Goal: Find specific page/section: Find specific page/section

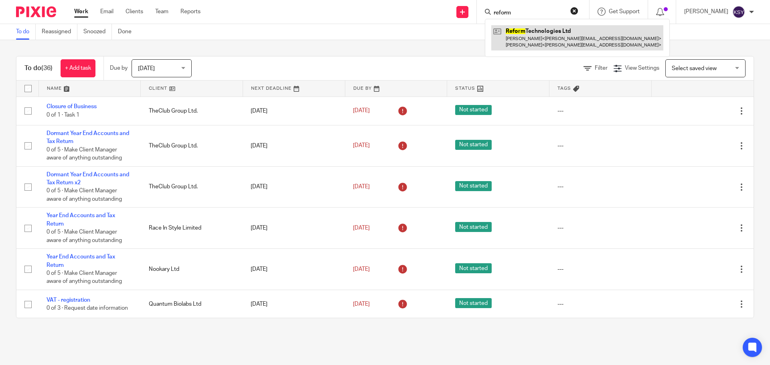
type input "reform"
click at [520, 35] on link at bounding box center [577, 37] width 172 height 25
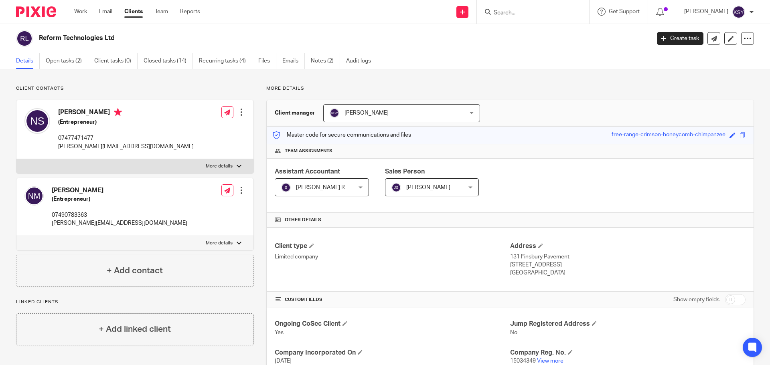
click at [471, 89] on p "More details" at bounding box center [509, 88] width 487 height 6
drag, startPoint x: 532, startPoint y: 268, endPoint x: 518, endPoint y: 255, distance: 19.3
click at [520, 257] on div "Address 131 Finsbury Pavement London, EC2A 1NT England" at bounding box center [627, 259] width 235 height 35
click at [518, 255] on p "131 Finsbury Pavement" at bounding box center [627, 257] width 235 height 8
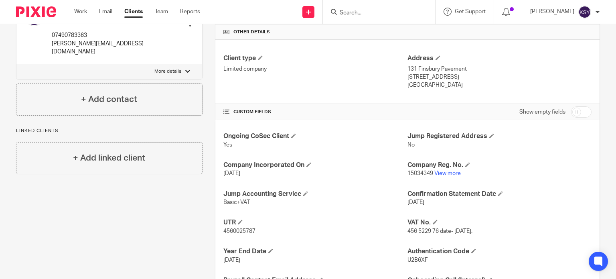
scroll to position [241, 0]
